Goal: Check status

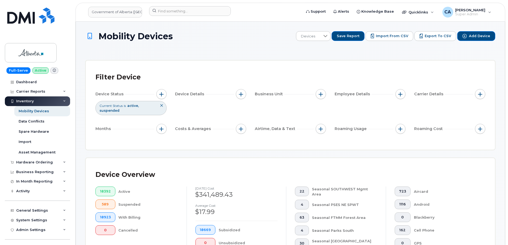
scroll to position [0, 22]
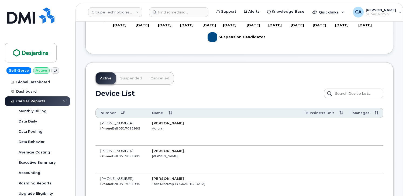
scroll to position [242, 0]
click at [114, 121] on span "[PHONE_NUMBER]" at bounding box center [116, 123] width 33 height 4
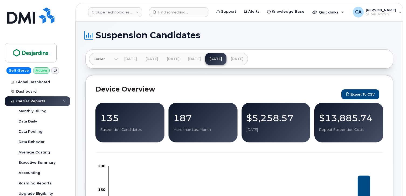
scroll to position [0, 0]
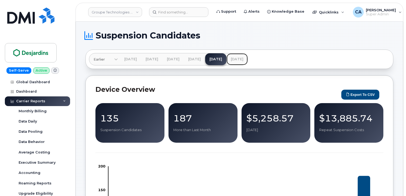
click at [248, 59] on link "[DATE]" at bounding box center [237, 59] width 21 height 12
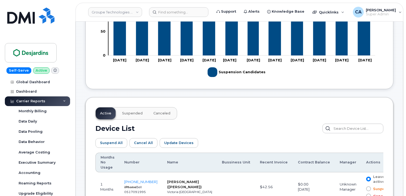
scroll to position [210, 0]
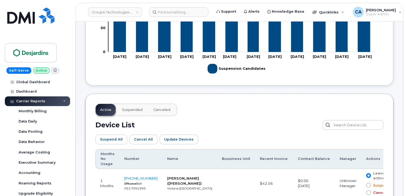
click at [131, 176] on td "236-464-3901 iPhone Bell 0517091995" at bounding box center [141, 183] width 43 height 29
click at [131, 177] on span "236-464-3901" at bounding box center [140, 178] width 33 height 4
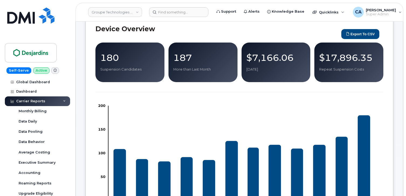
scroll to position [0, 0]
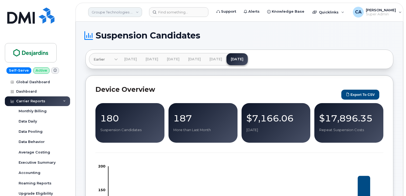
click at [113, 14] on link "Groupe Technologies Desjardins" at bounding box center [115, 12] width 54 height 10
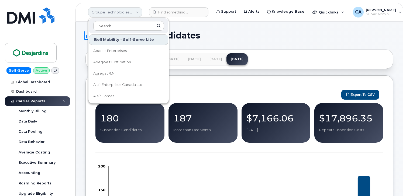
click at [113, 14] on link "Groupe Technologies Desjardins" at bounding box center [115, 12] width 54 height 10
click at [203, 84] on div "Device Overview Export to CSV 180 Suspension Candidates 187 More than Last Mont…" at bounding box center [240, 186] width 308 height 220
